Goal: Transaction & Acquisition: Purchase product/service

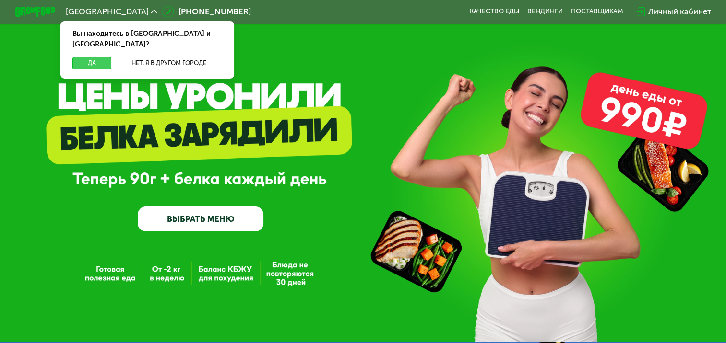
click at [100, 57] on button "Да" at bounding box center [91, 63] width 39 height 12
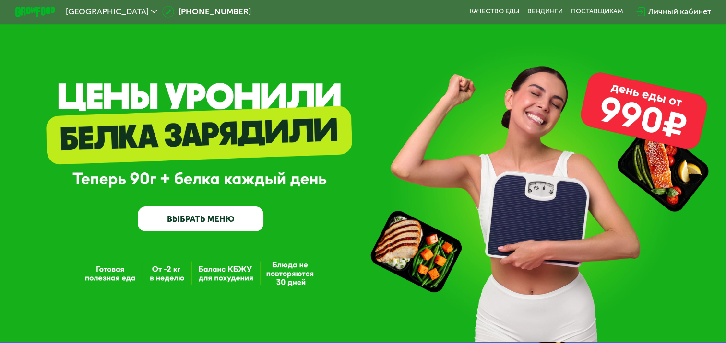
click at [190, 224] on link "ВЫБРАТЬ МЕНЮ" at bounding box center [201, 219] width 126 height 25
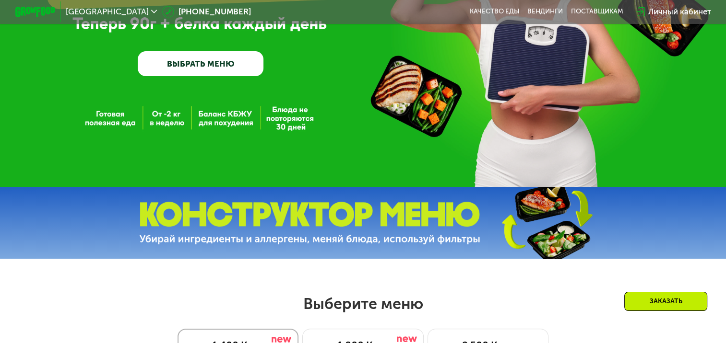
scroll to position [430, 0]
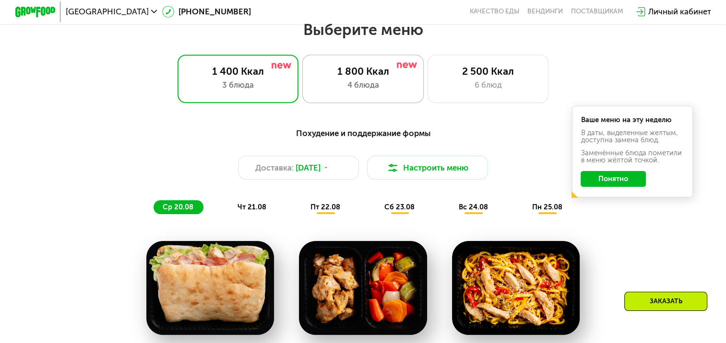
click at [427, 96] on div "1 800 Ккал 4 блюда" at bounding box center [487, 79] width 121 height 48
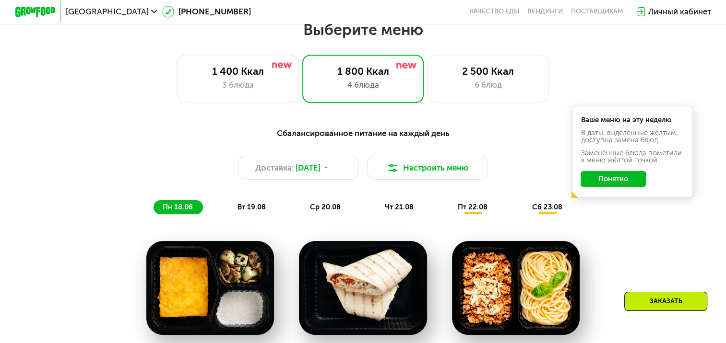
click at [239, 211] on span "вт 19.08" at bounding box center [251, 207] width 28 height 9
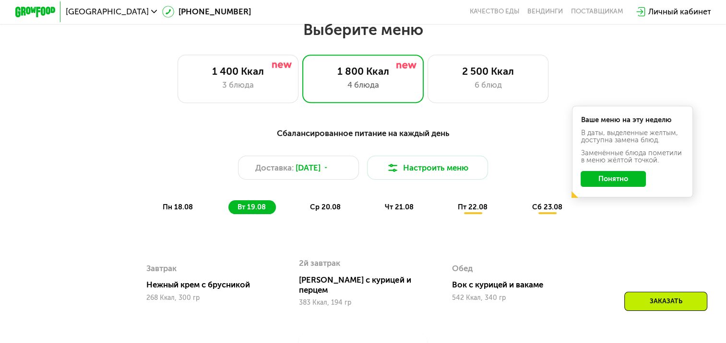
scroll to position [574, 0]
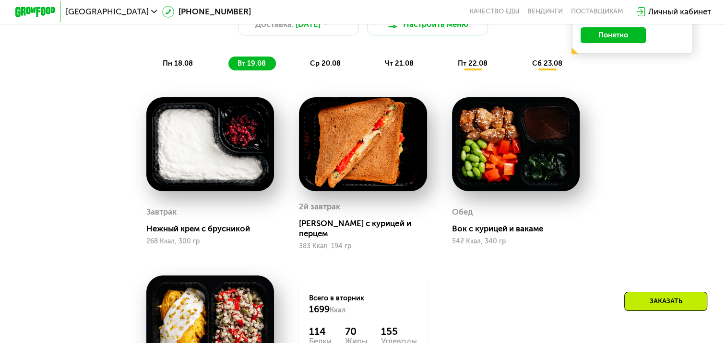
click at [320, 68] on span "ср 20.08" at bounding box center [325, 63] width 31 height 9
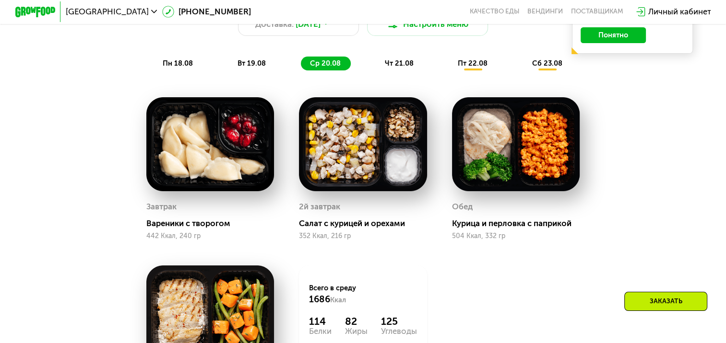
click at [403, 68] on span "чт 21.08" at bounding box center [399, 63] width 29 height 9
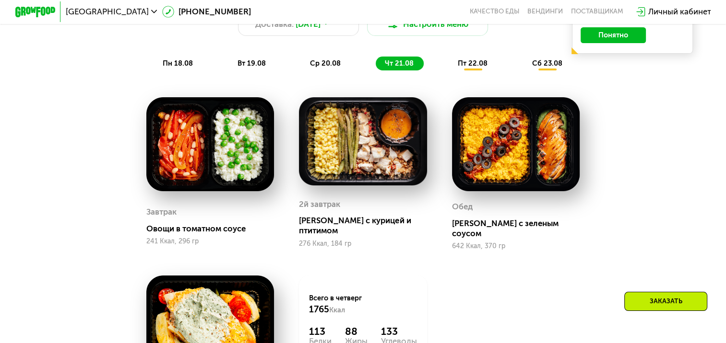
click at [475, 67] on span "пт 22.08" at bounding box center [473, 63] width 30 height 9
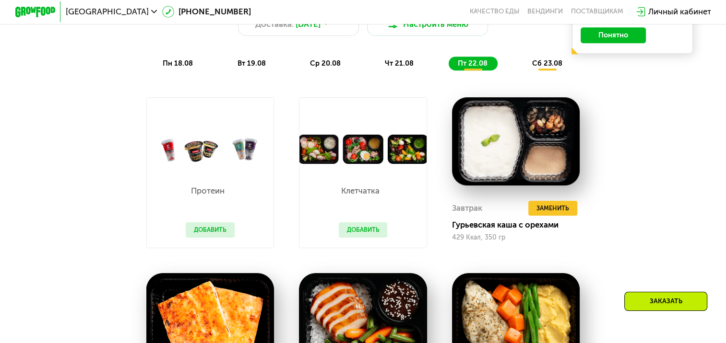
click at [545, 68] on span "сб 23.08" at bounding box center [546, 63] width 30 height 9
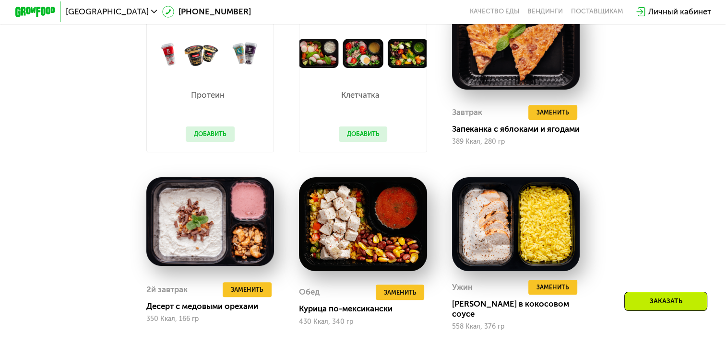
scroll to position [526, 0]
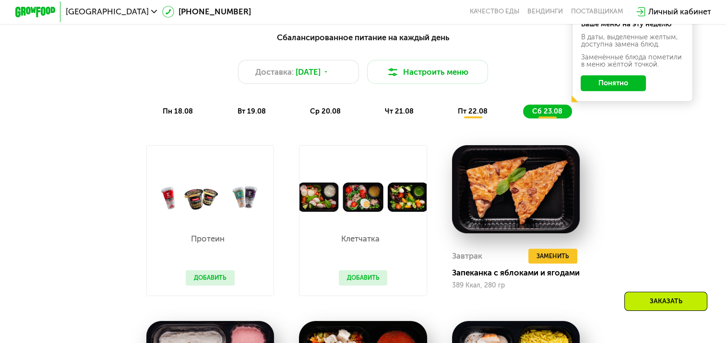
click at [477, 113] on span "пт 22.08" at bounding box center [473, 111] width 30 height 9
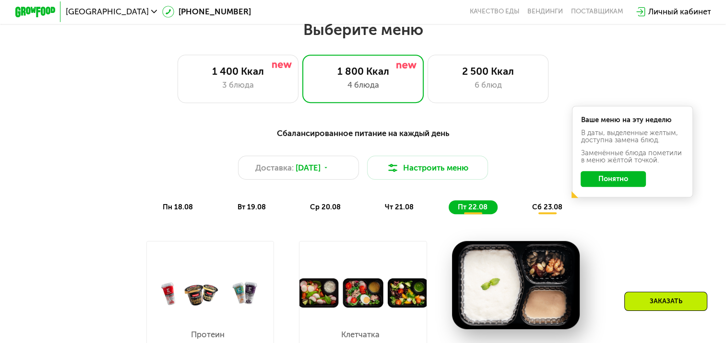
scroll to position [238, 0]
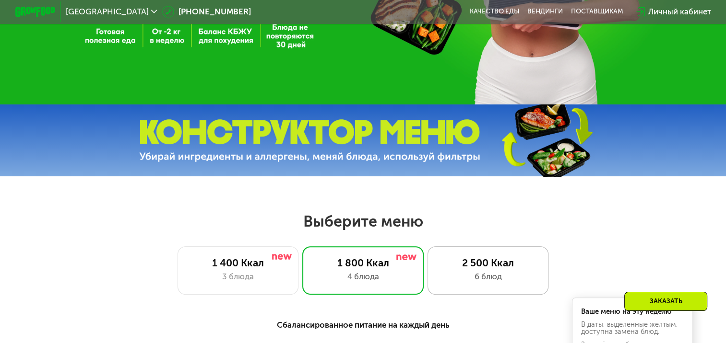
click at [503, 267] on div "2 500 Ккал" at bounding box center [488, 263] width 100 height 12
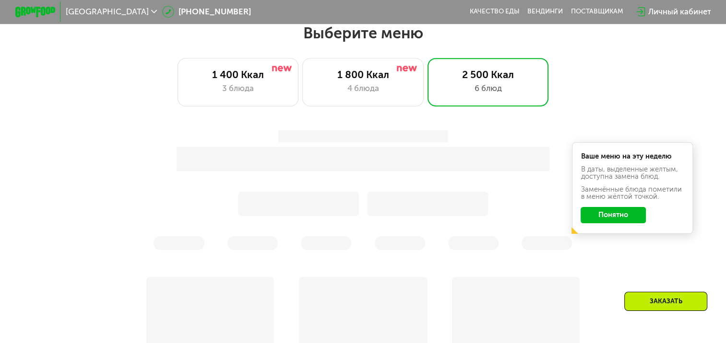
scroll to position [478, 0]
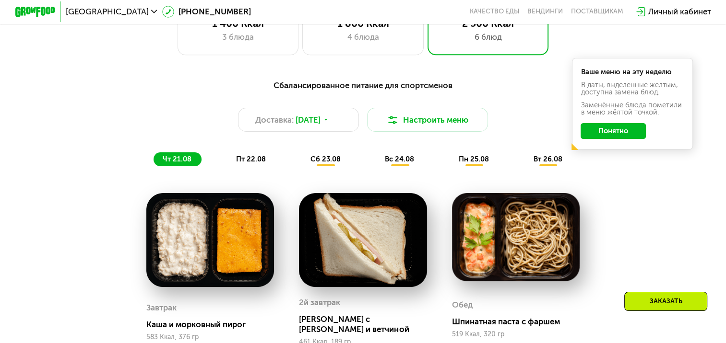
click at [605, 166] on div "Сбалансированное питание для спортсменов Доставка: [DATE] Настроить меню чт 21.…" at bounding box center [362, 122] width 597 height 87
click at [625, 133] on button "Понятно" at bounding box center [612, 131] width 65 height 16
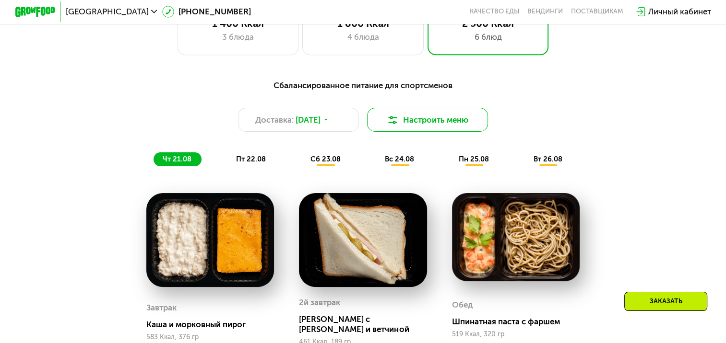
scroll to position [574, 0]
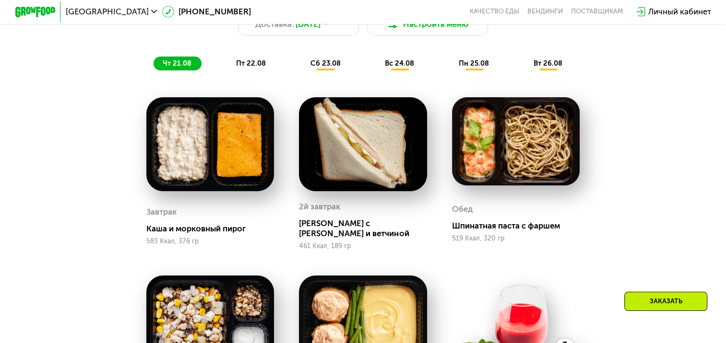
click at [242, 66] on span "пт 22.08" at bounding box center [251, 63] width 30 height 9
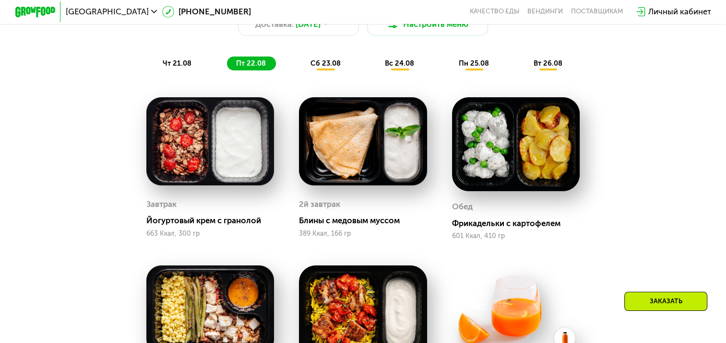
click at [376, 63] on div "сб 23.08" at bounding box center [400, 64] width 48 height 14
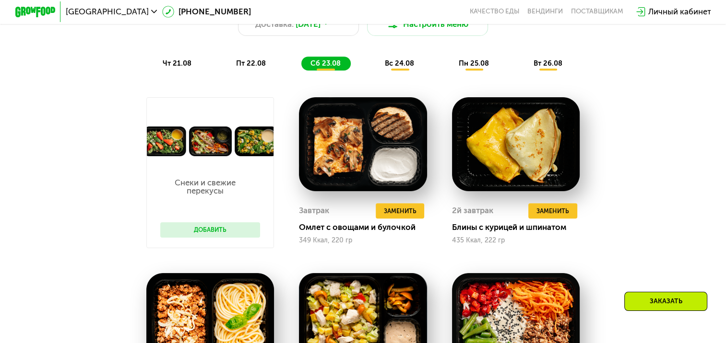
click at [403, 68] on span "вс 24.08" at bounding box center [399, 63] width 29 height 9
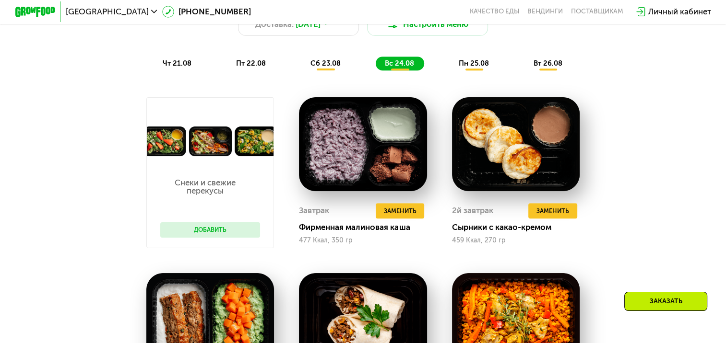
click at [476, 68] on span "пн 25.08" at bounding box center [474, 63] width 30 height 9
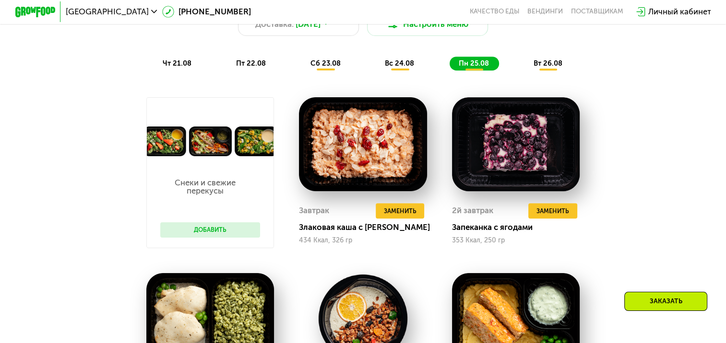
click at [553, 68] on span "вт 26.08" at bounding box center [547, 63] width 29 height 9
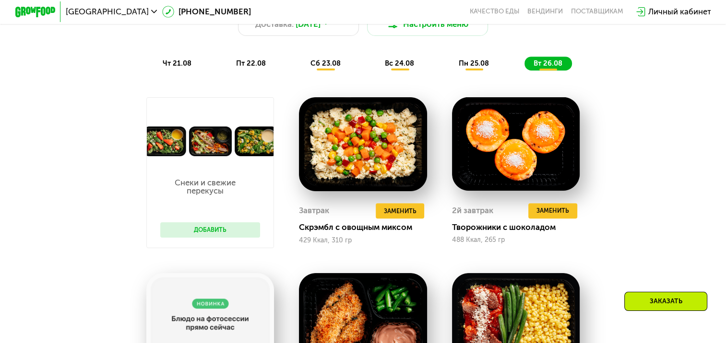
click at [524, 71] on div "пн 25.08" at bounding box center [548, 64] width 48 height 14
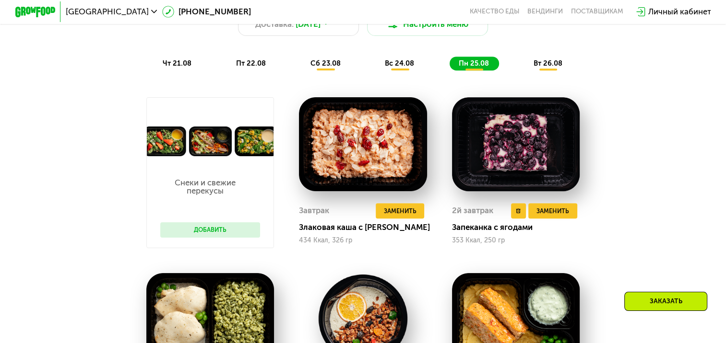
click at [505, 145] on img at bounding box center [516, 144] width 128 height 94
click at [525, 157] on img at bounding box center [516, 144] width 128 height 94
click at [530, 160] on img at bounding box center [516, 144] width 128 height 94
click at [492, 155] on img at bounding box center [516, 144] width 128 height 94
click at [504, 146] on img at bounding box center [516, 144] width 128 height 94
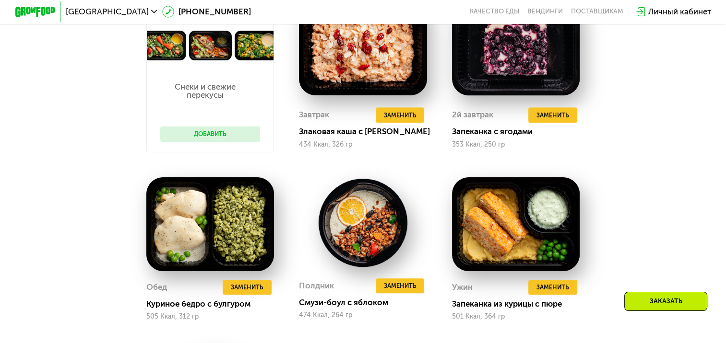
scroll to position [430, 0]
